Goal: Use online tool/utility: Utilize a website feature to perform a specific function

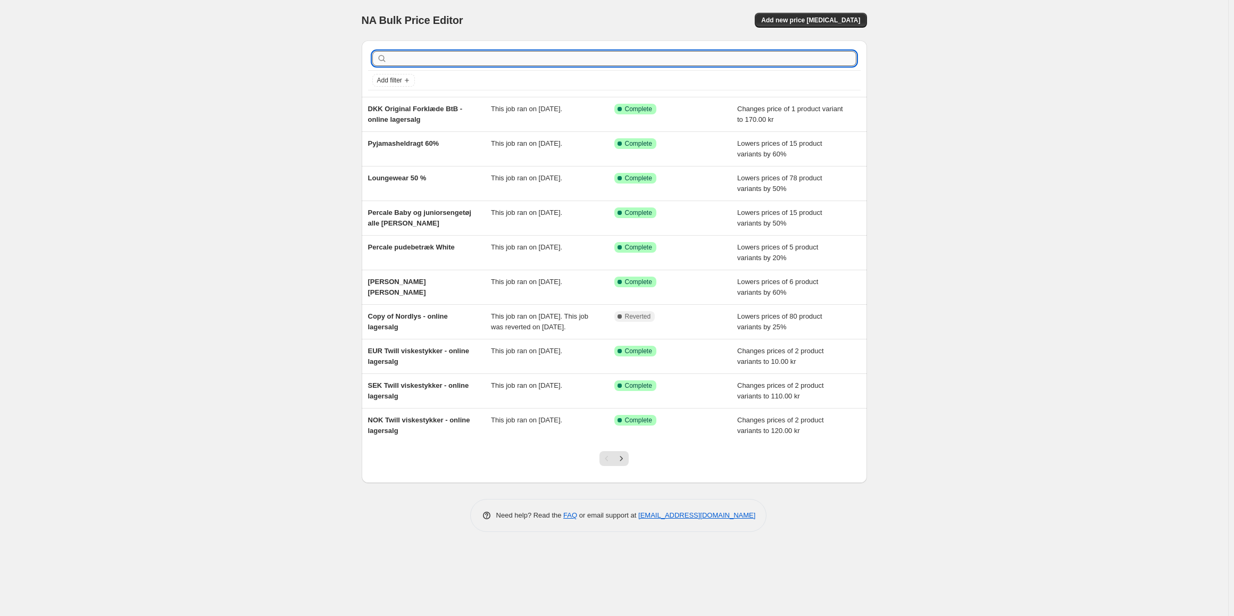
click at [638, 60] on input "text" at bounding box center [622, 58] width 467 height 15
type input "lagner"
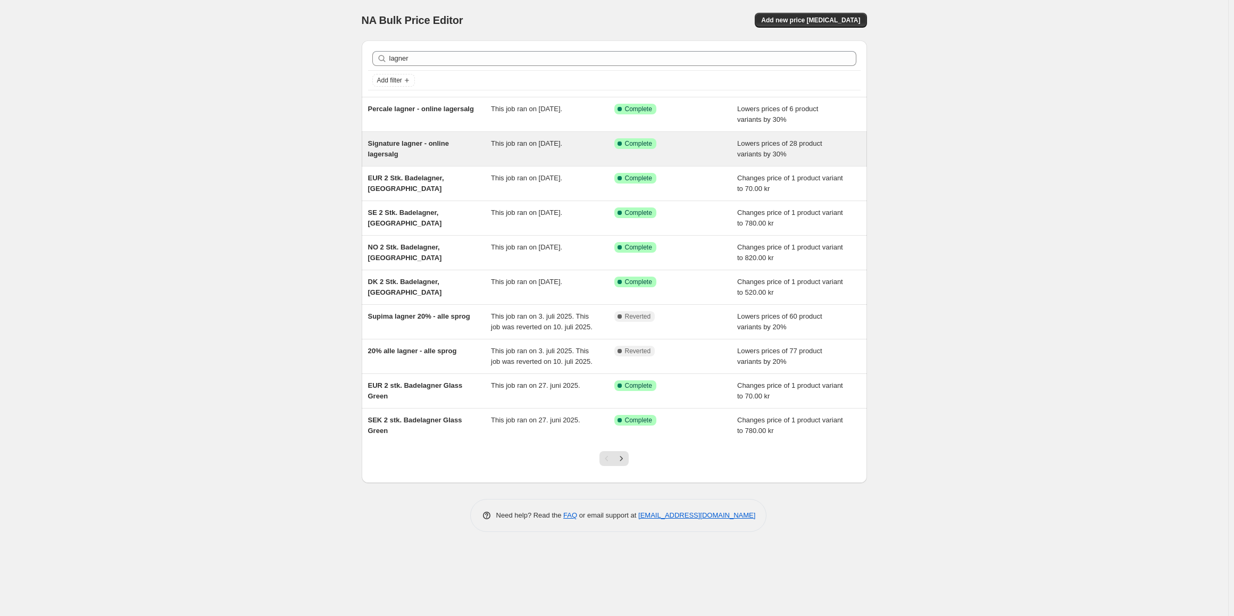
click at [426, 150] on div "Signature lagner - online lagersalg" at bounding box center [429, 148] width 123 height 21
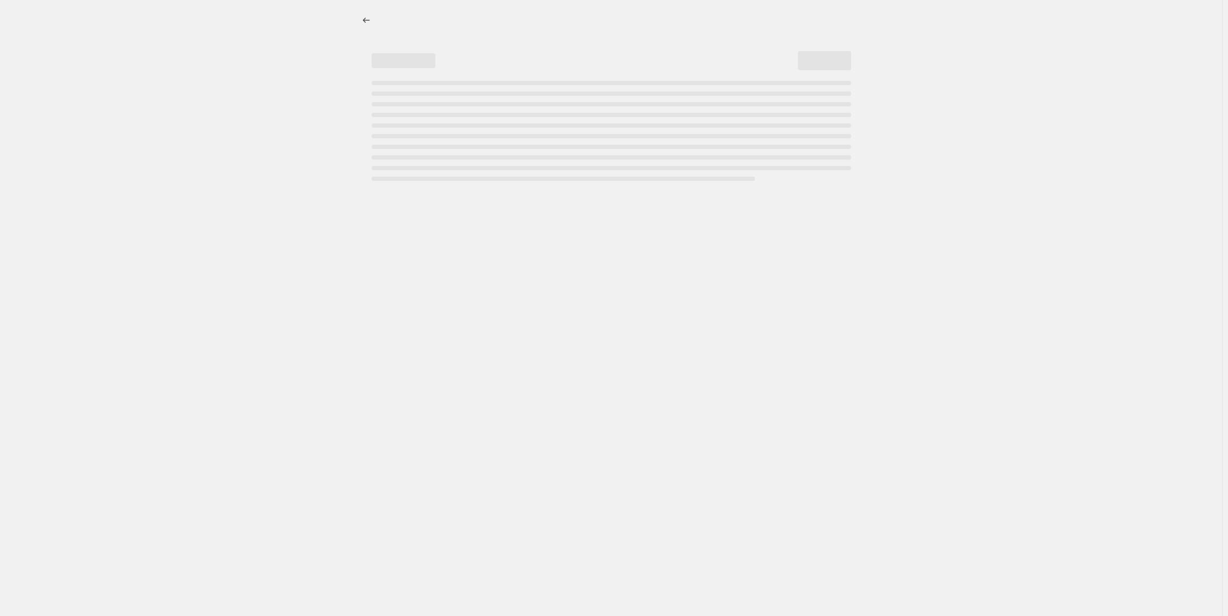
select select "percentage"
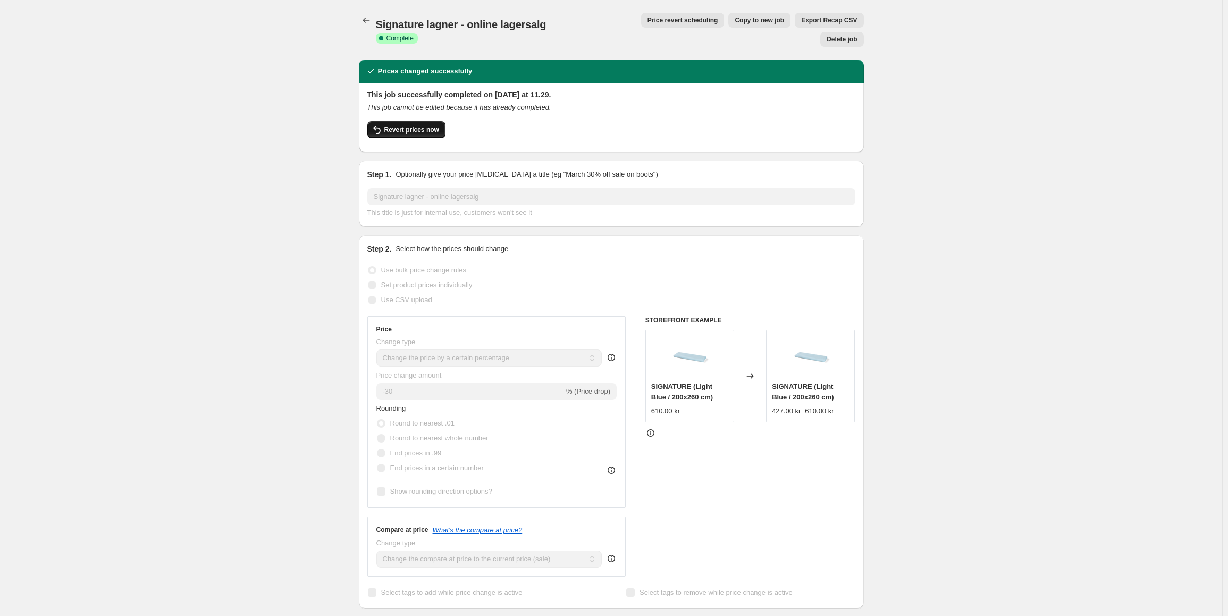
click at [396, 125] on span "Revert prices now" at bounding box center [411, 129] width 55 height 9
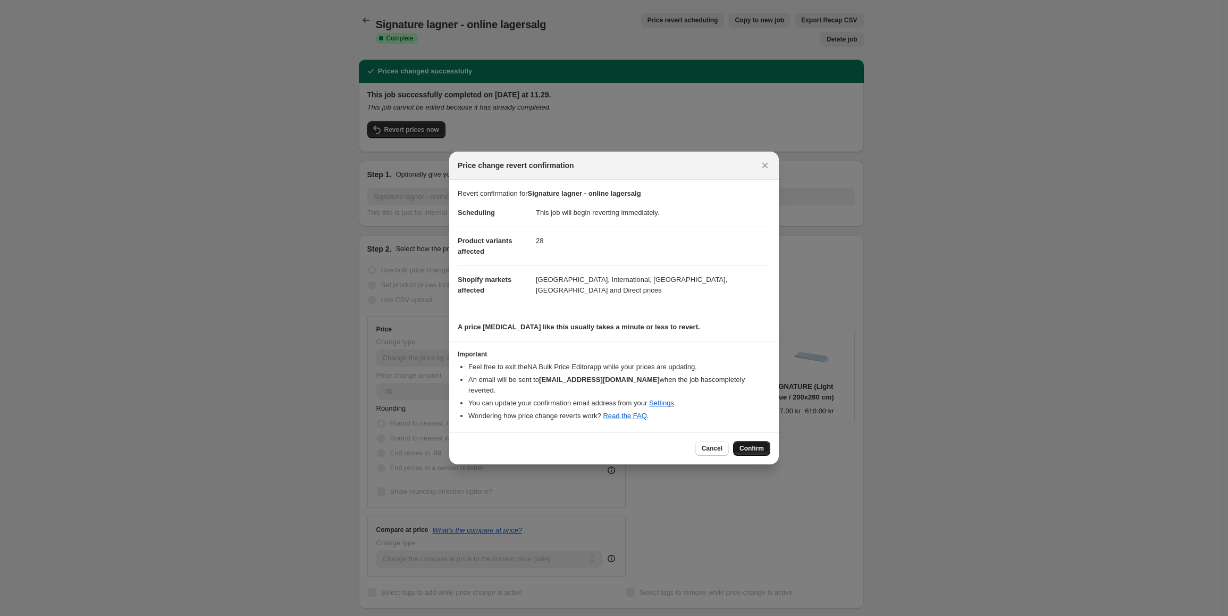
click at [755, 444] on span "Confirm" at bounding box center [752, 448] width 24 height 9
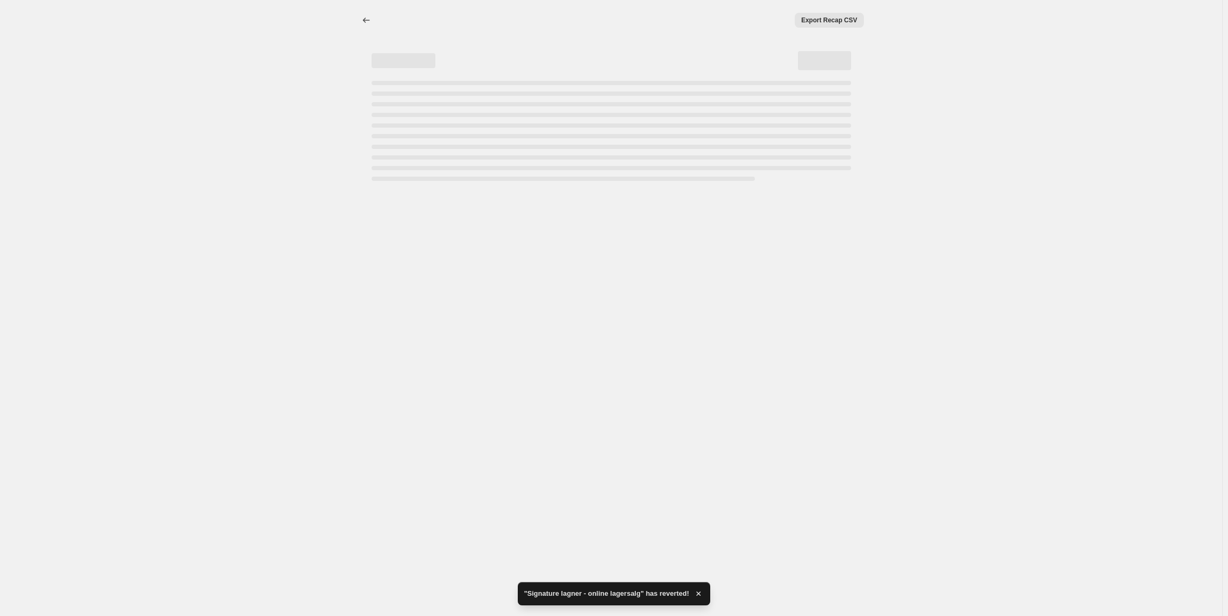
select select "percentage"
